Goal: Task Accomplishment & Management: Manage account settings

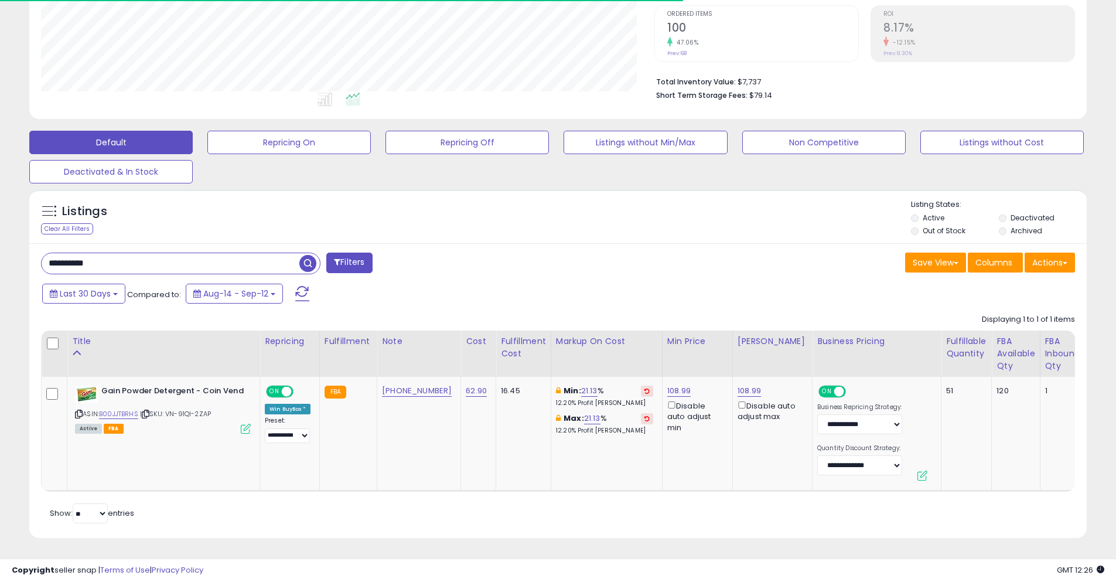
scroll to position [240, 613]
click at [217, 260] on input "**********" at bounding box center [171, 263] width 258 height 20
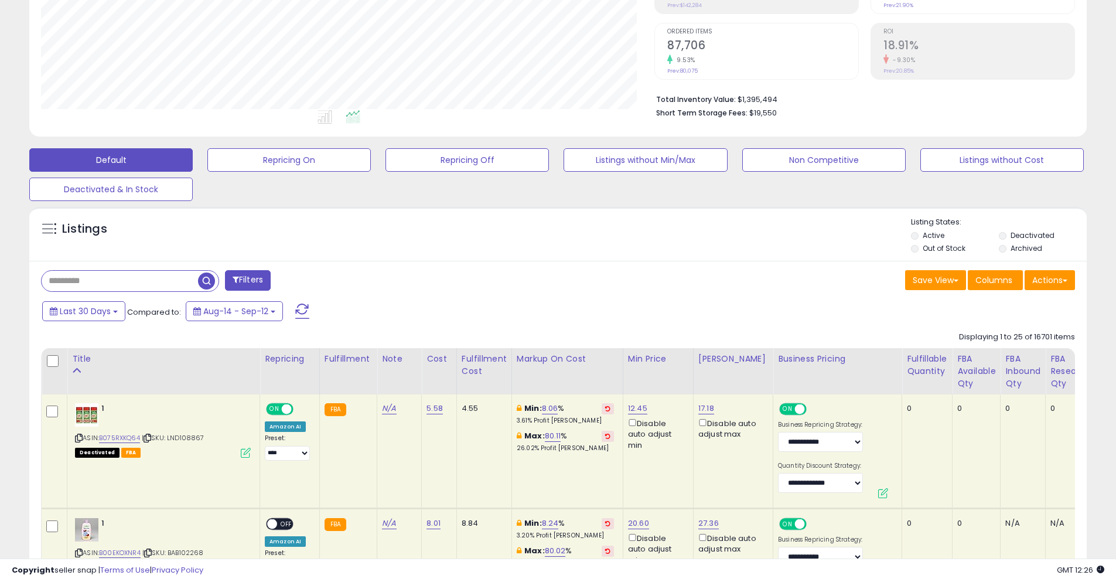
scroll to position [192, 0]
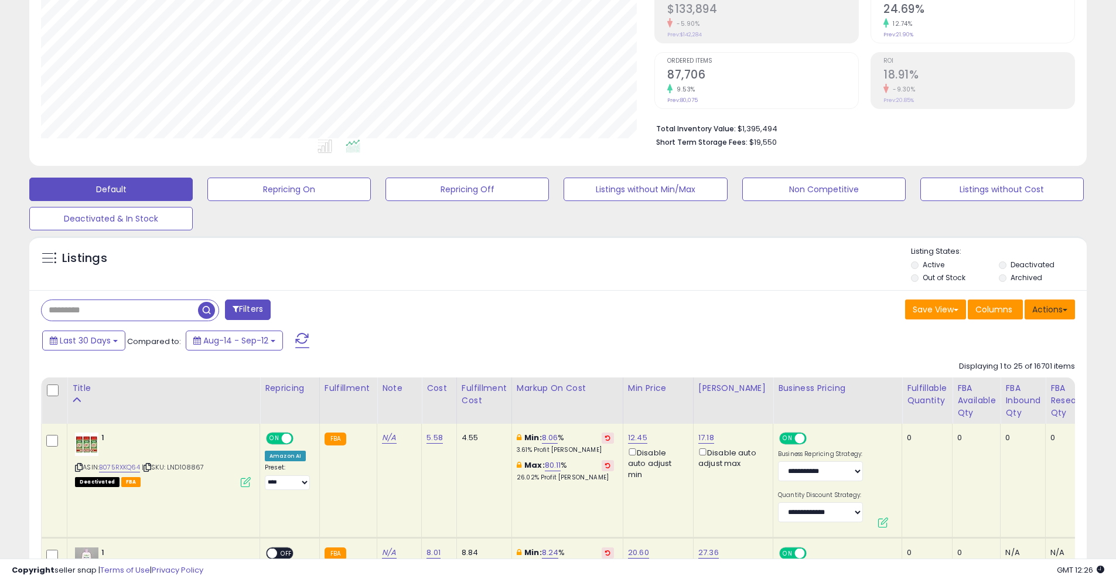
click at [1043, 313] on button "Actions" at bounding box center [1049, 309] width 50 height 20
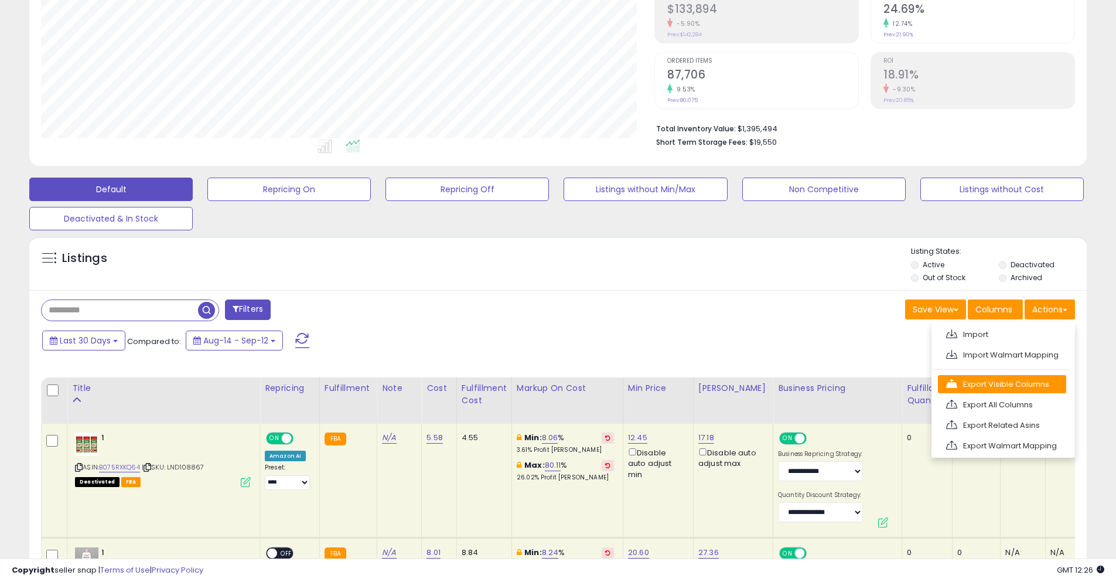
click at [985, 390] on link "Export Visible Columns" at bounding box center [1002, 384] width 128 height 18
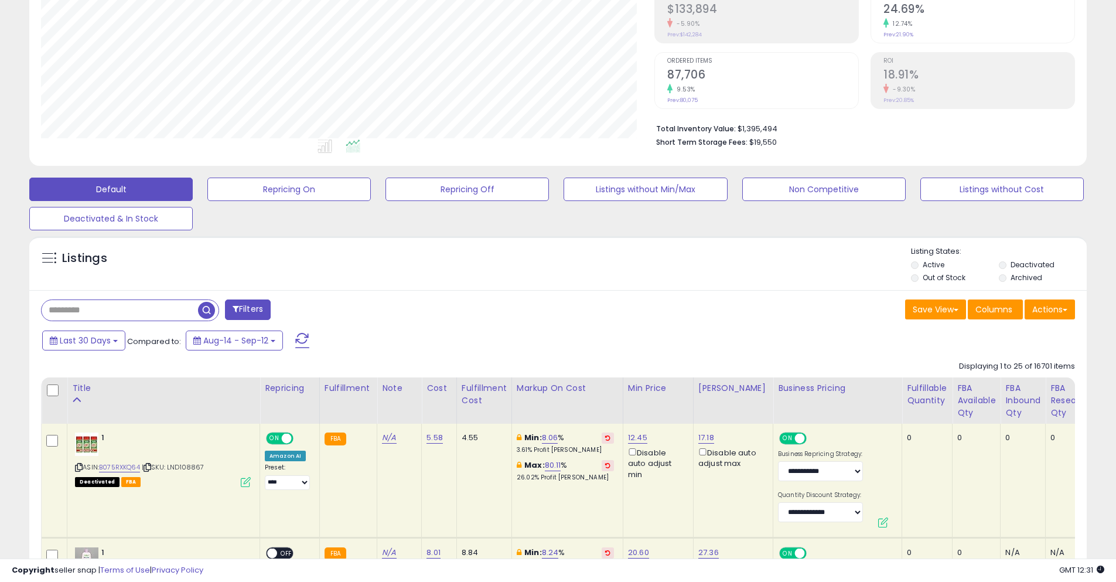
scroll to position [0, 0]
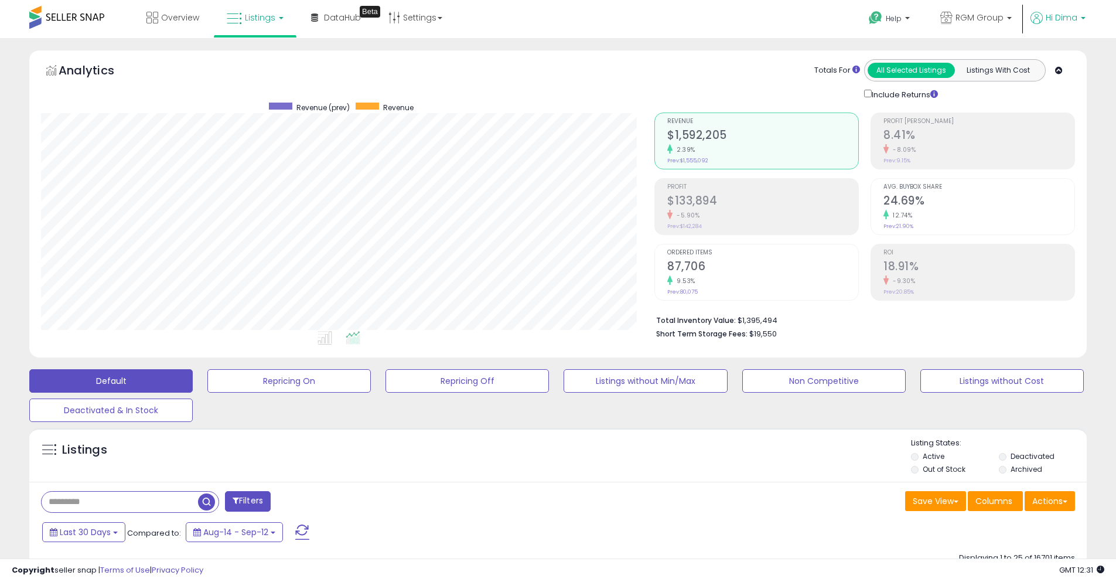
click at [1044, 21] on p "Hi Dima" at bounding box center [1057, 19] width 55 height 15
click at [747, 35] on div "Help Contact Support Search Knowledge Hub Request a Feature RGM Group" at bounding box center [913, 25] width 369 height 50
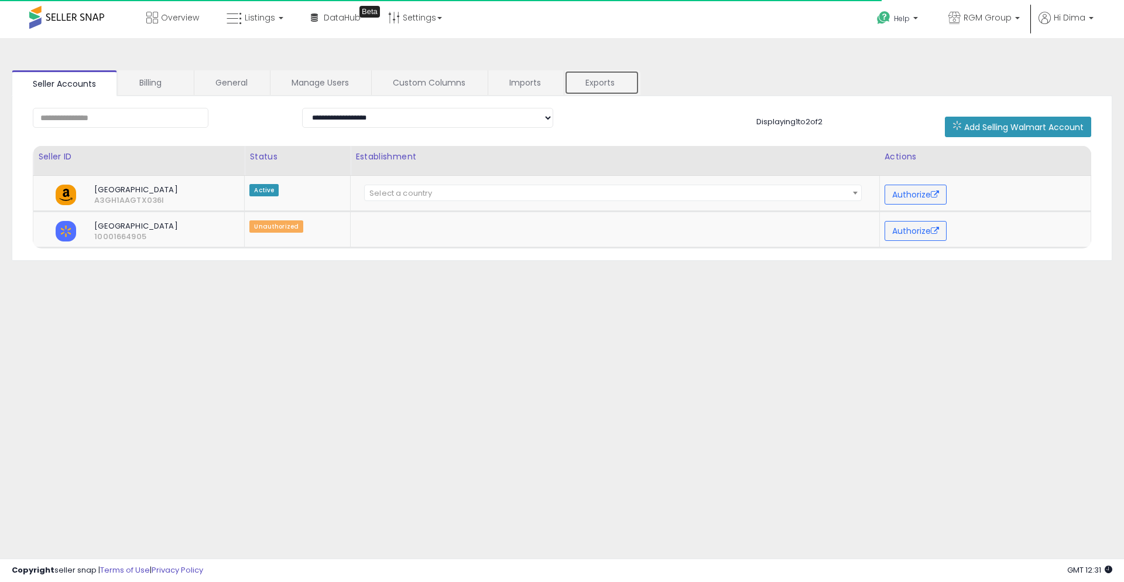
click at [584, 80] on link "Exports" at bounding box center [602, 82] width 75 height 25
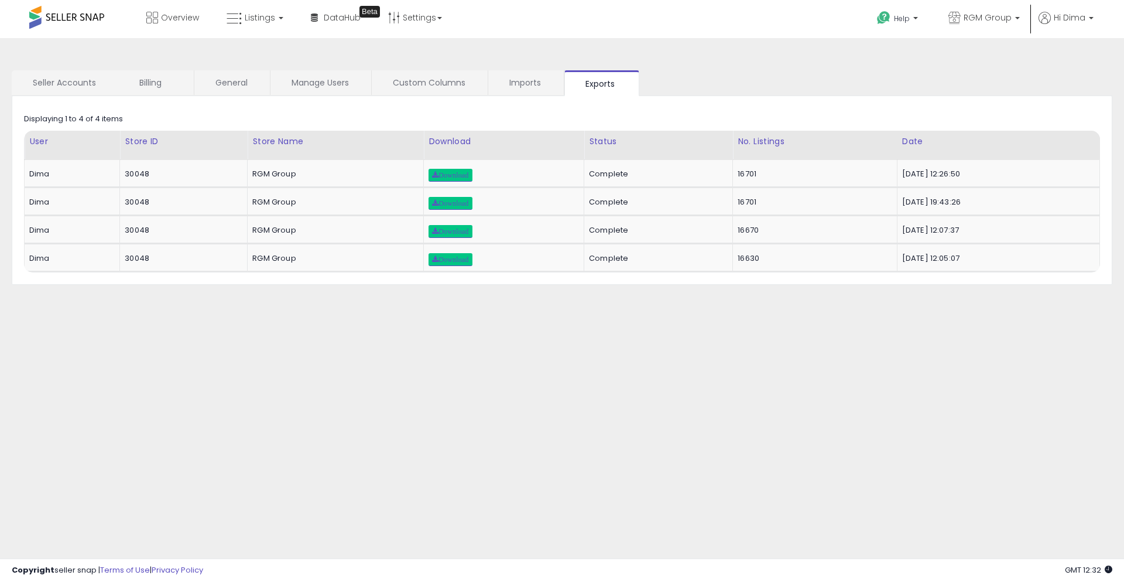
click at [593, 321] on div "**********" at bounding box center [562, 293] width 1113 height 486
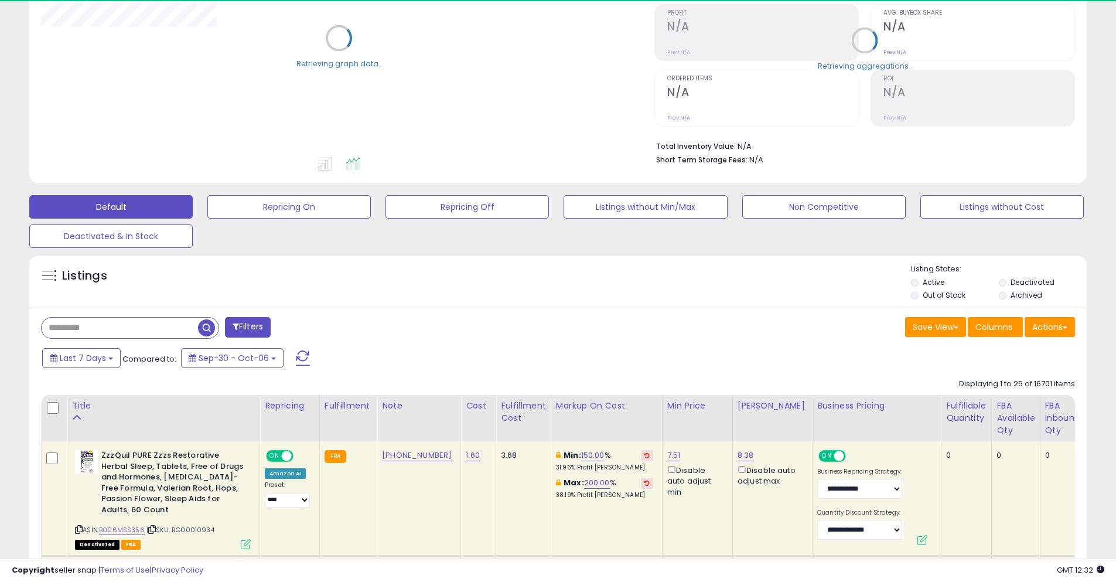
scroll to position [176, 0]
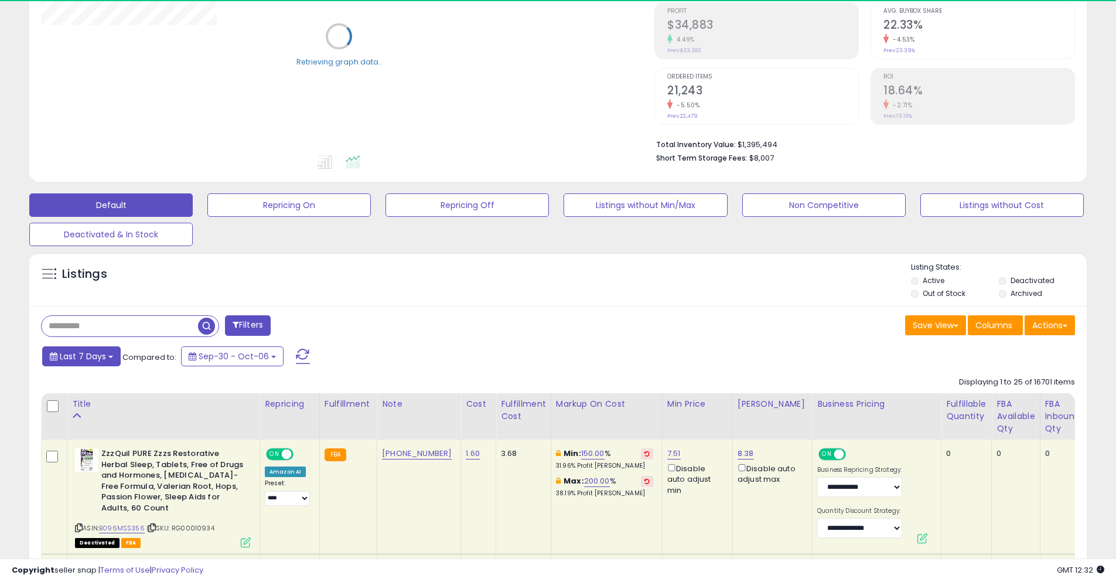
click at [77, 360] on span "Last 7 Days" at bounding box center [83, 356] width 46 height 12
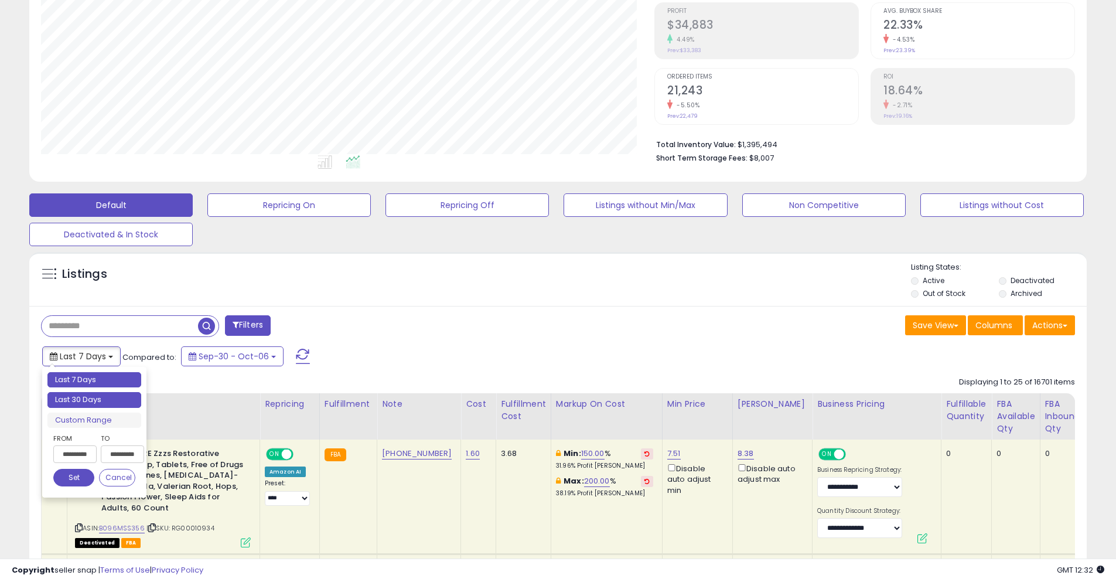
type input "**********"
click at [90, 395] on li "Last 30 Days" at bounding box center [94, 400] width 94 height 16
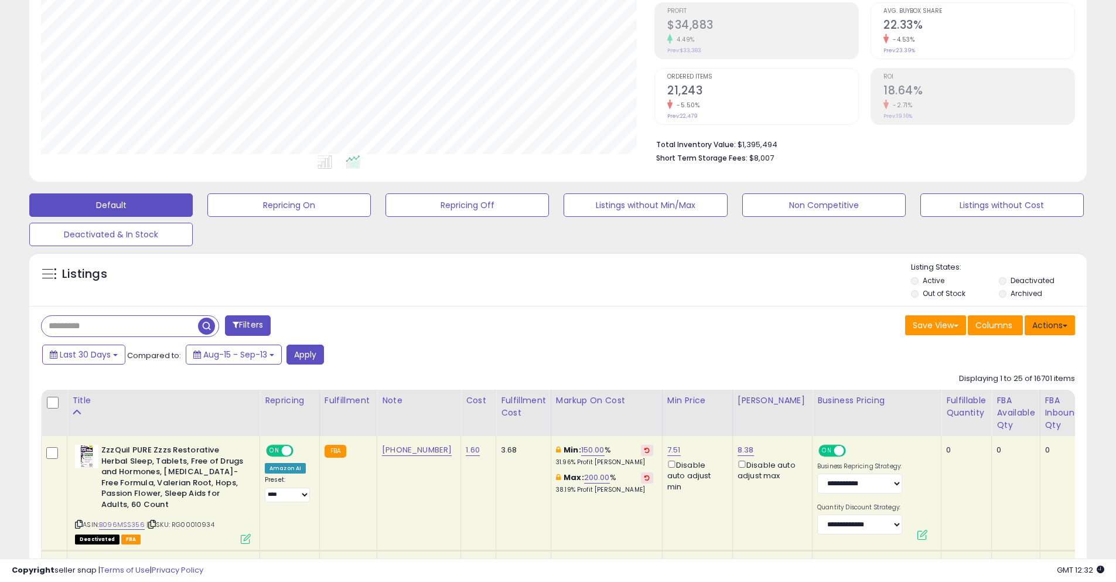
click at [1054, 327] on button "Actions" at bounding box center [1049, 325] width 50 height 20
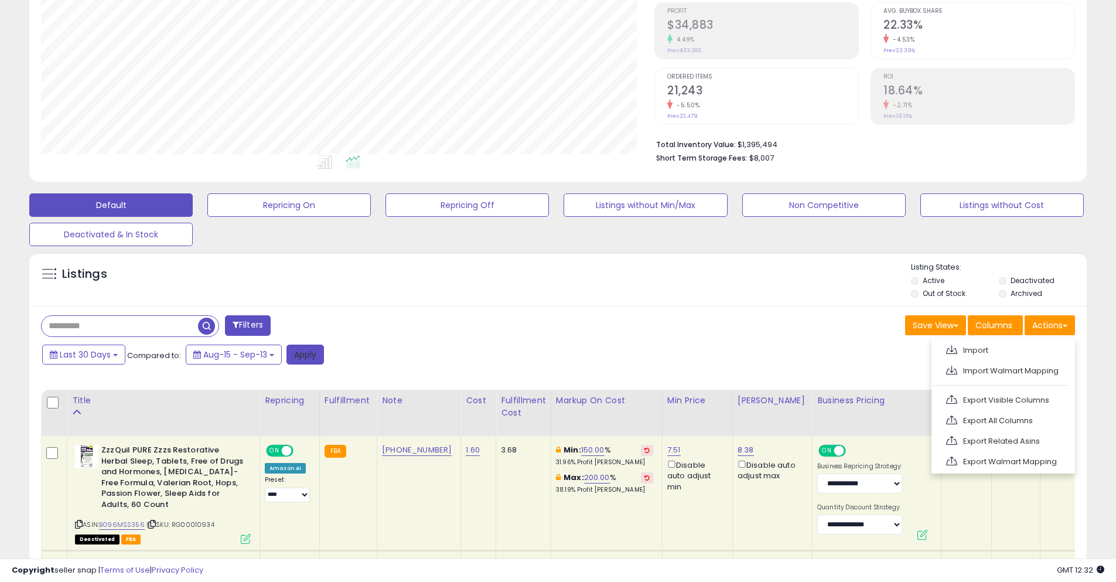
click at [316, 354] on button "Apply" at bounding box center [304, 354] width 37 height 20
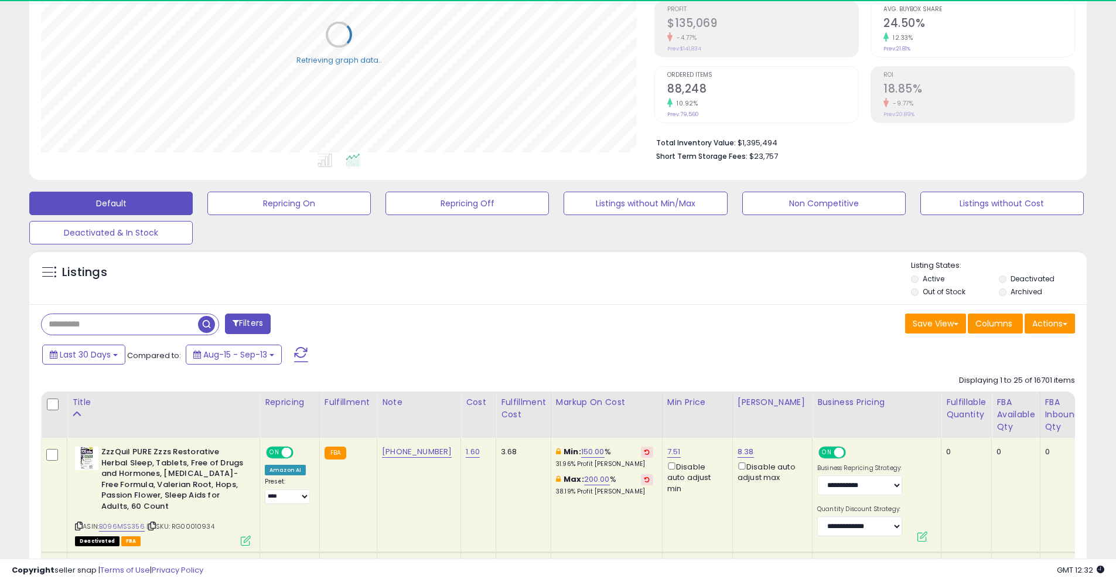
scroll to position [203, 0]
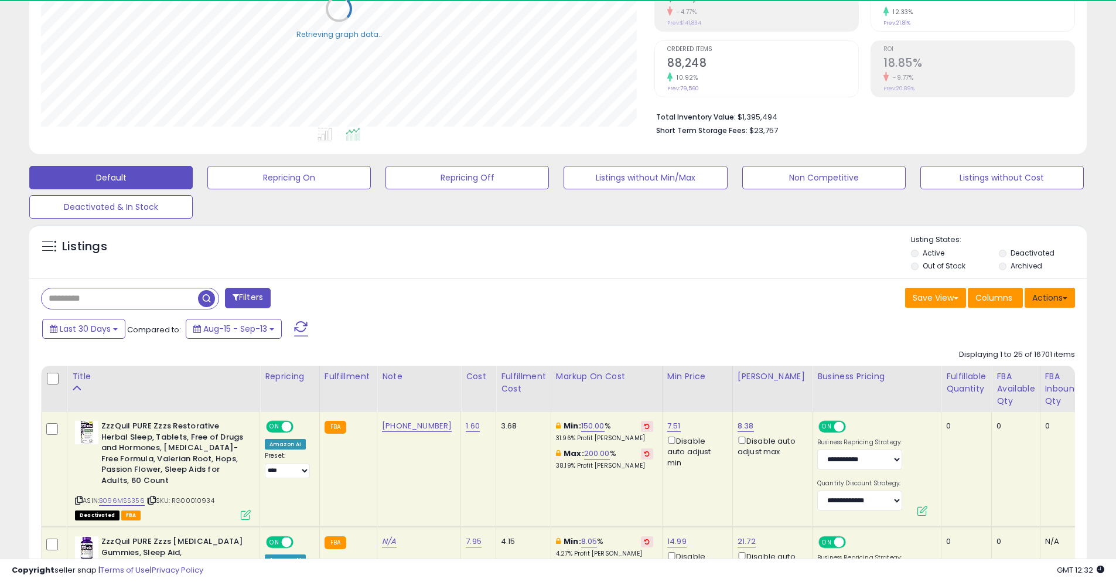
click at [1044, 296] on button "Actions" at bounding box center [1049, 298] width 50 height 20
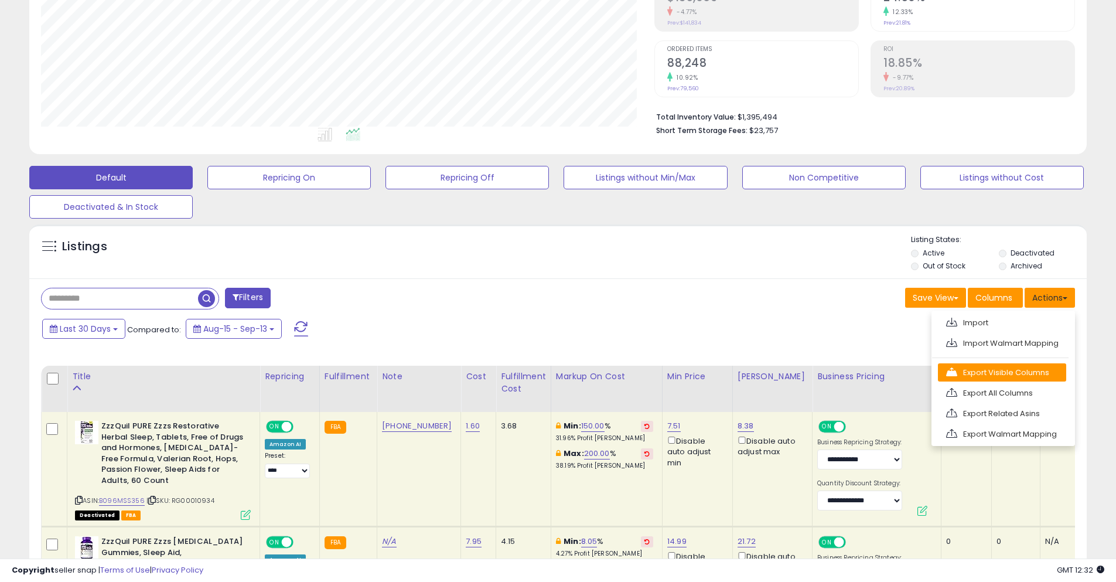
scroll to position [240, 613]
click at [986, 371] on link "Export Visible Columns" at bounding box center [1002, 372] width 128 height 18
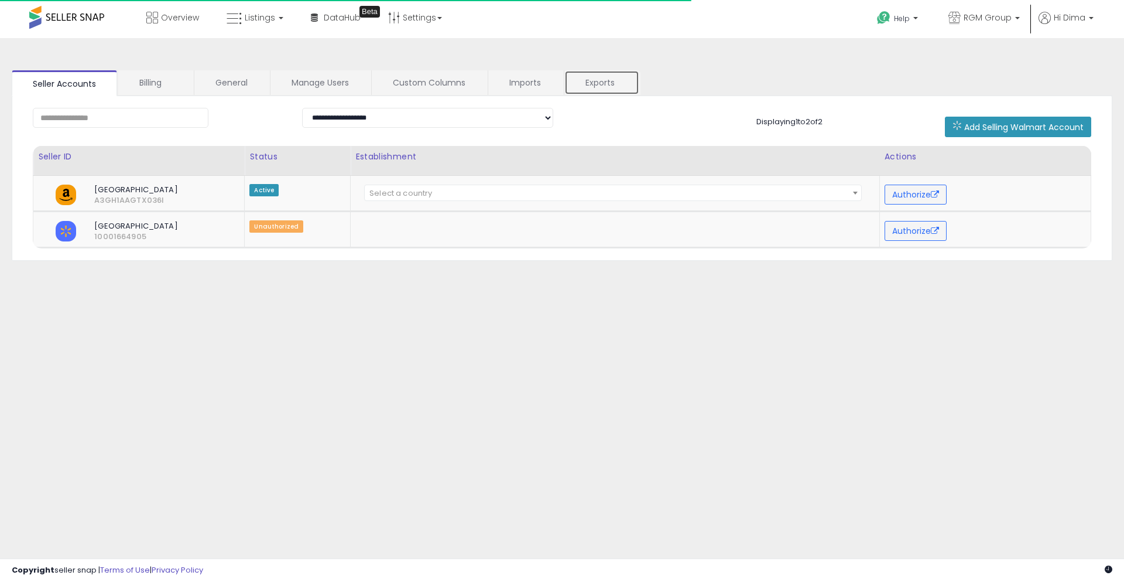
click at [604, 84] on link "Exports" at bounding box center [602, 82] width 75 height 25
